Goal: Find specific page/section

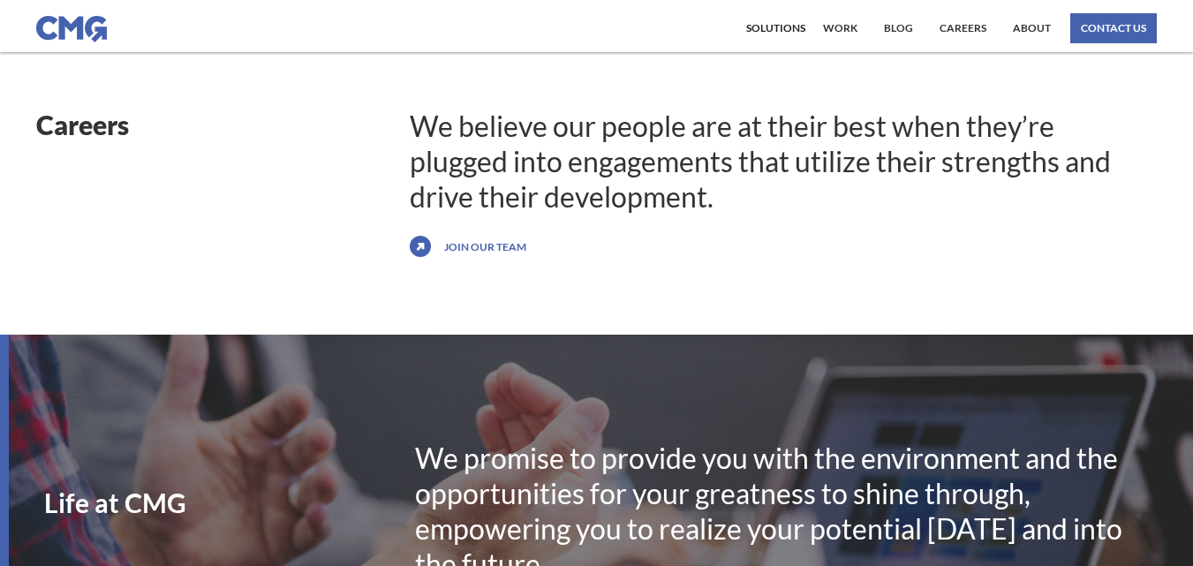
click at [475, 245] on link "Join our team" at bounding box center [485, 246] width 91 height 28
click at [965, 30] on link "Careers" at bounding box center [963, 28] width 56 height 30
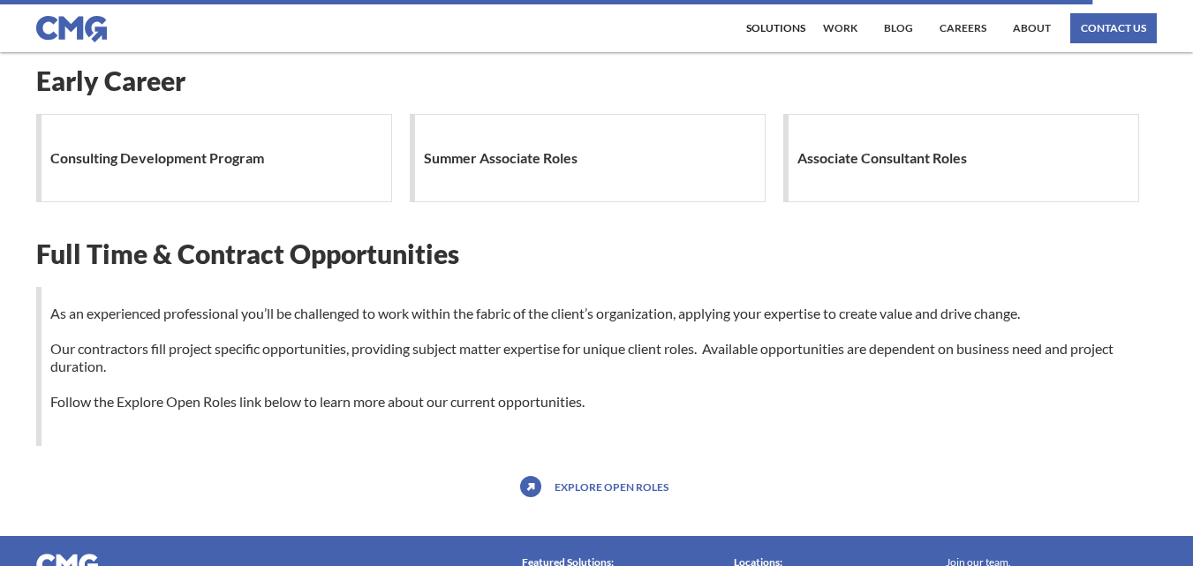
scroll to position [1724, 0]
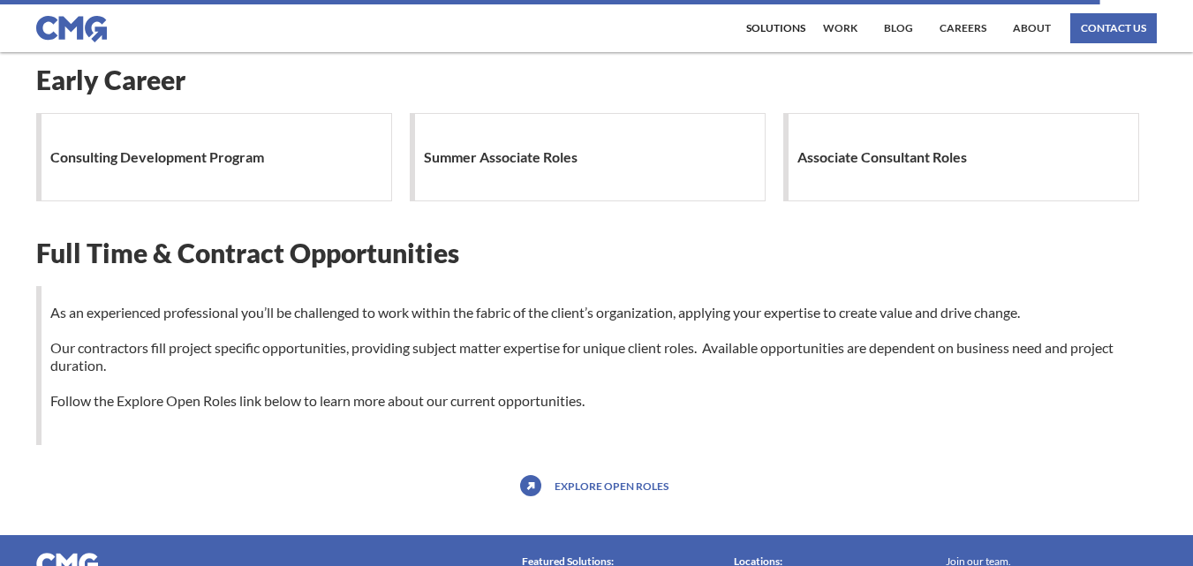
click at [887, 149] on h1 "Associate Consultant Roles" at bounding box center [886, 157] width 178 height 35
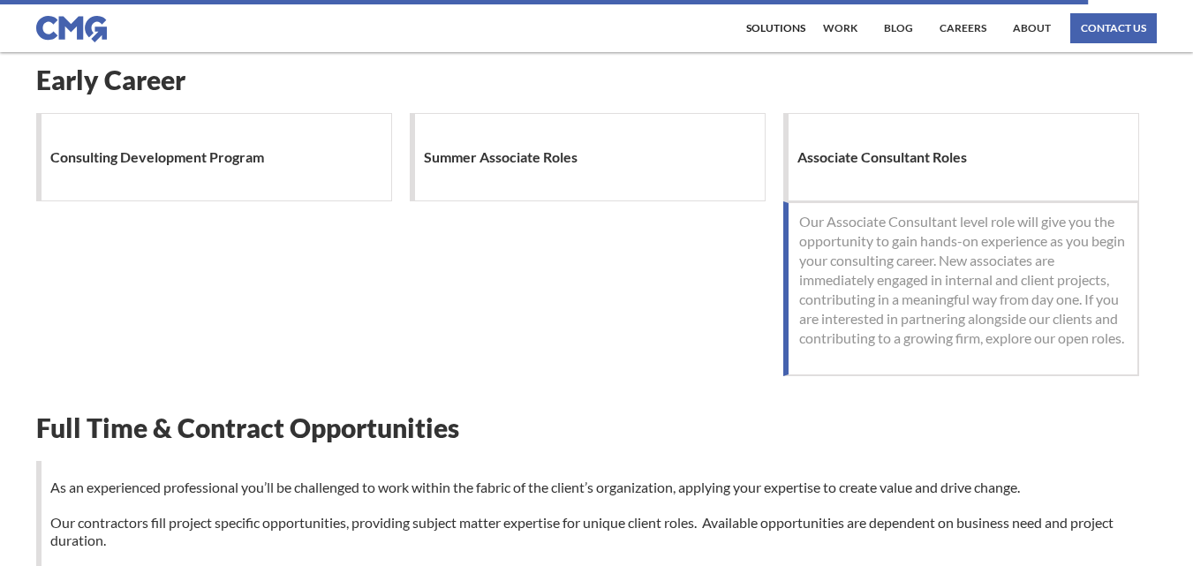
scroll to position [2064, 0]
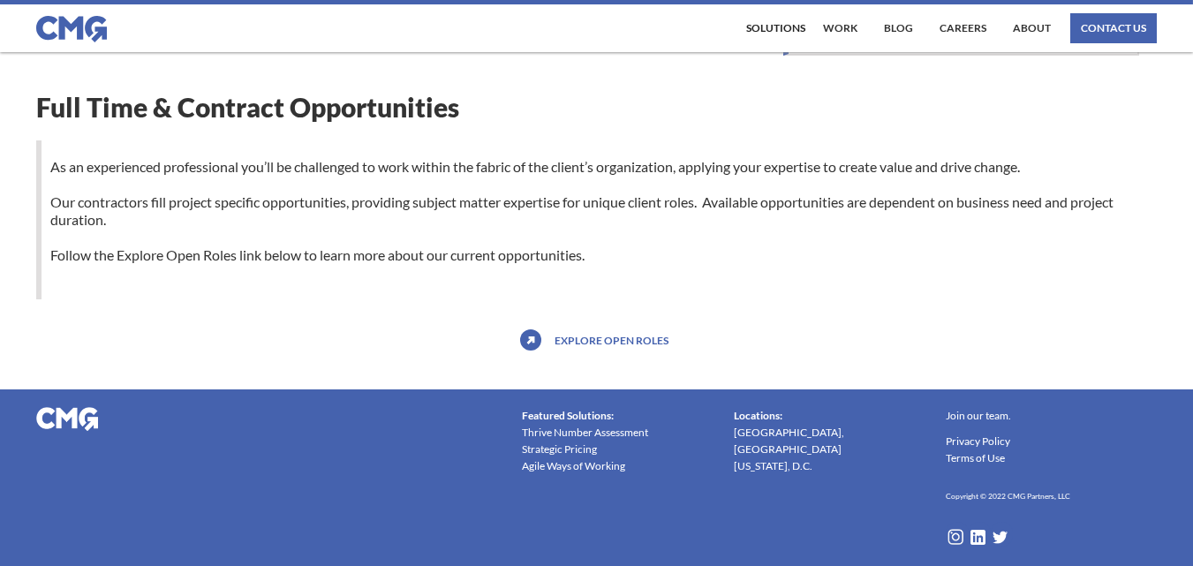
click at [616, 342] on link "Explore open roles" at bounding box center [611, 340] width 123 height 28
